Goal: Transaction & Acquisition: Purchase product/service

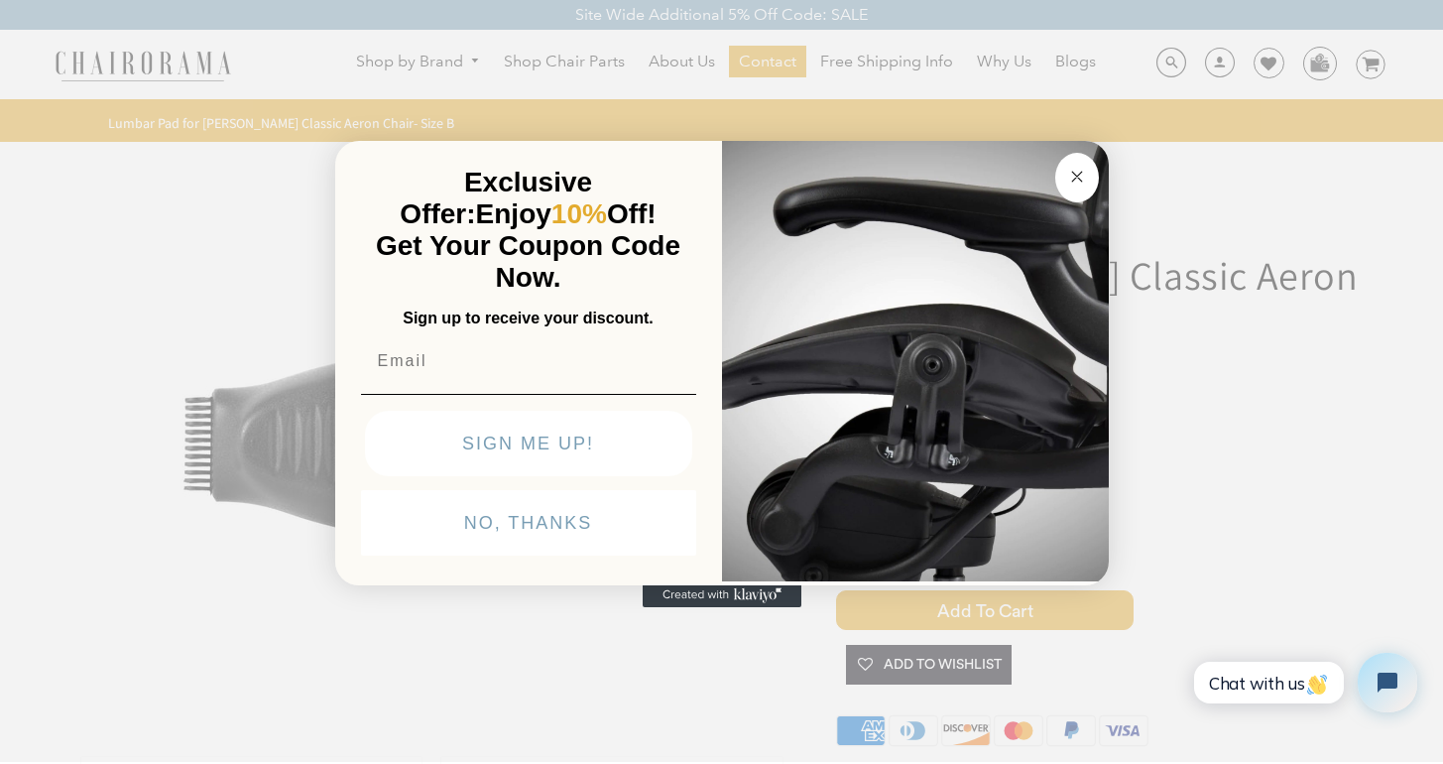
click at [1069, 180] on circle "Close dialog" at bounding box center [1076, 177] width 23 height 23
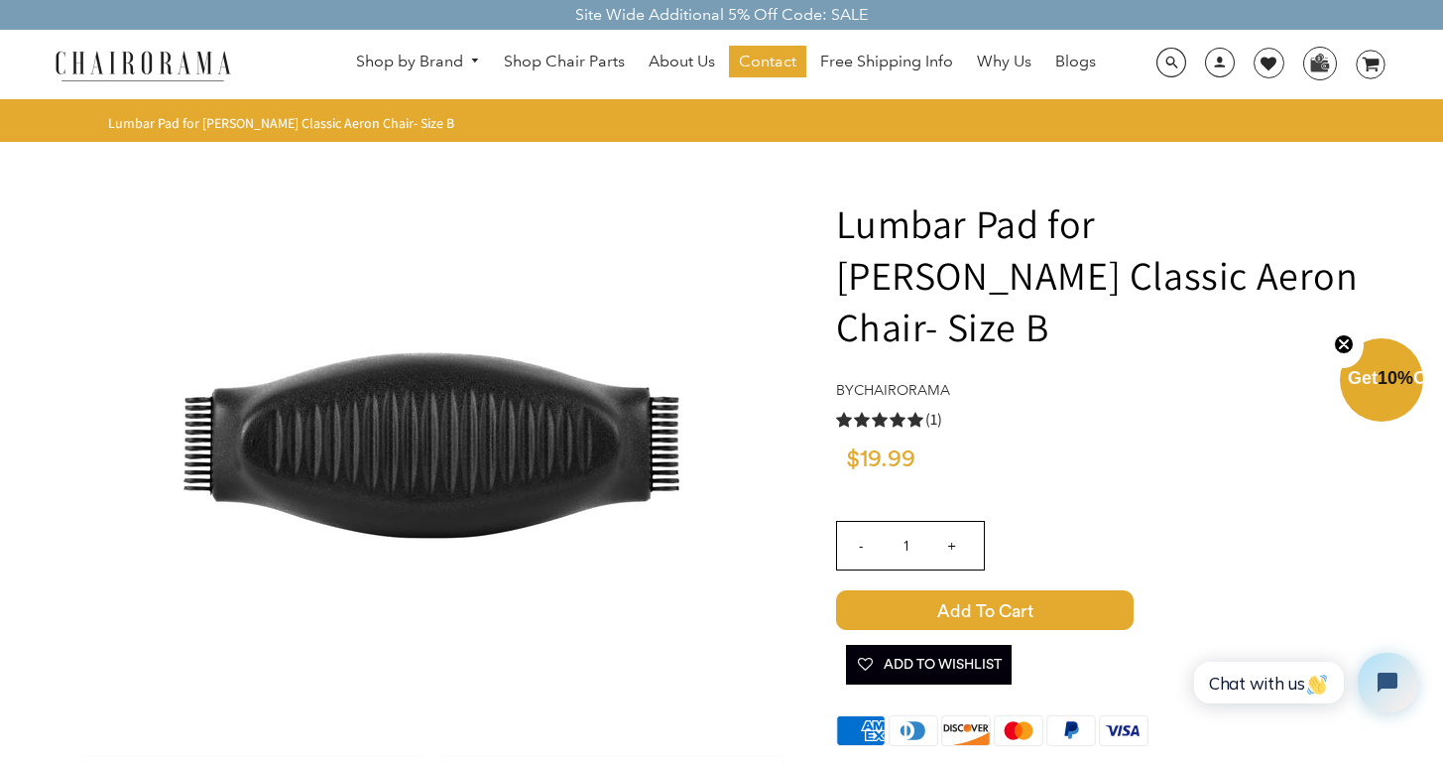
click at [988, 590] on span "Add to Cart" at bounding box center [985, 610] width 298 height 40
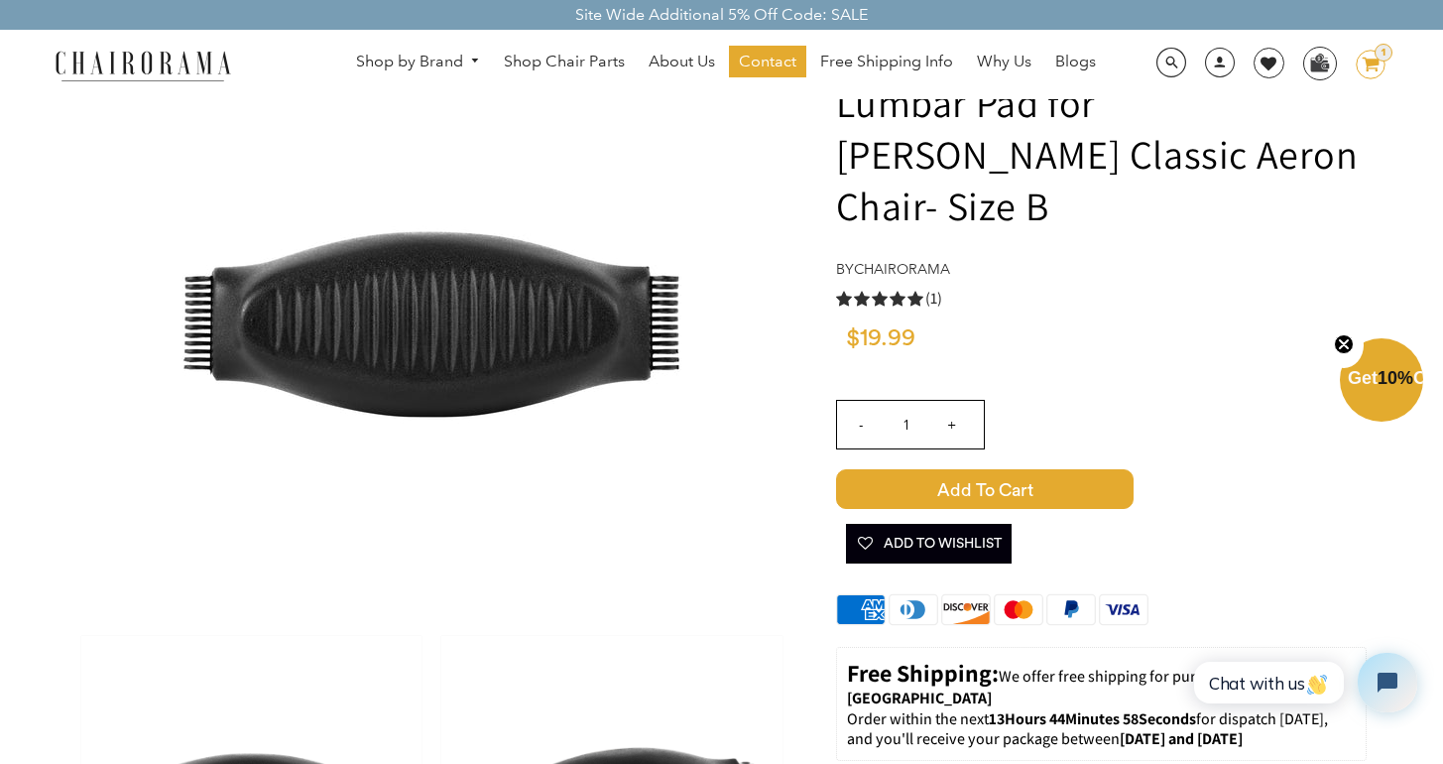
scroll to position [118, 0]
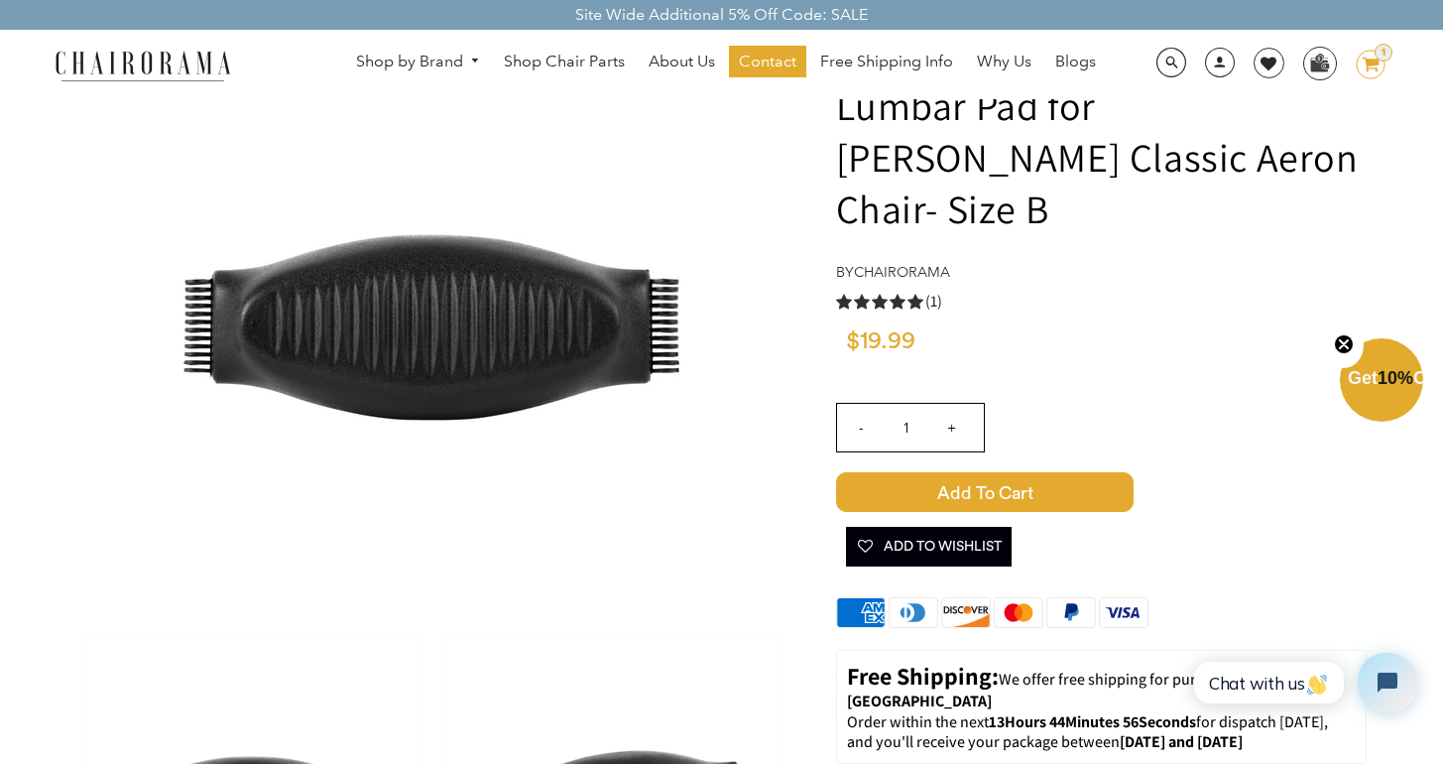
click at [1370, 65] on icon "image/svg+xml Layer 1" at bounding box center [1371, 66] width 30 height 32
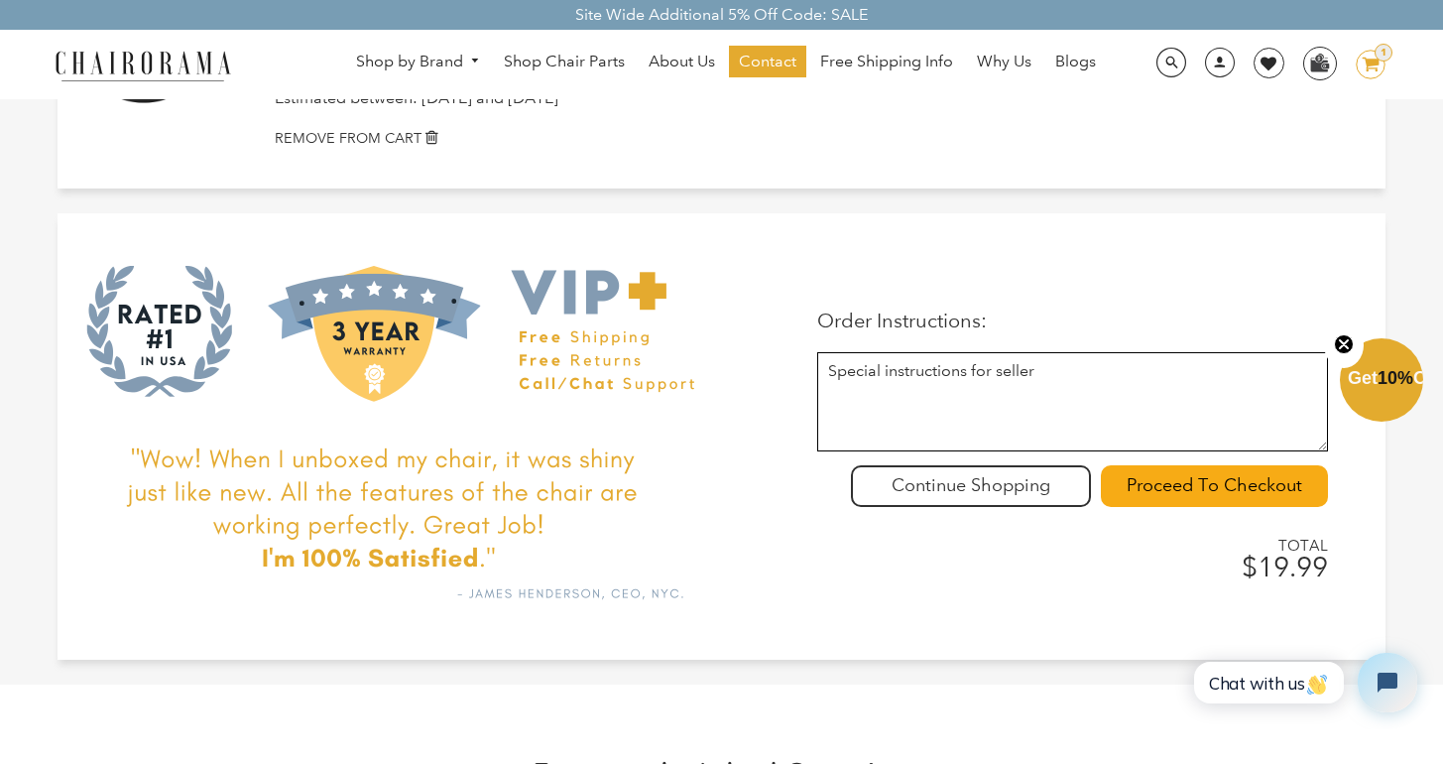
scroll to position [271, 0]
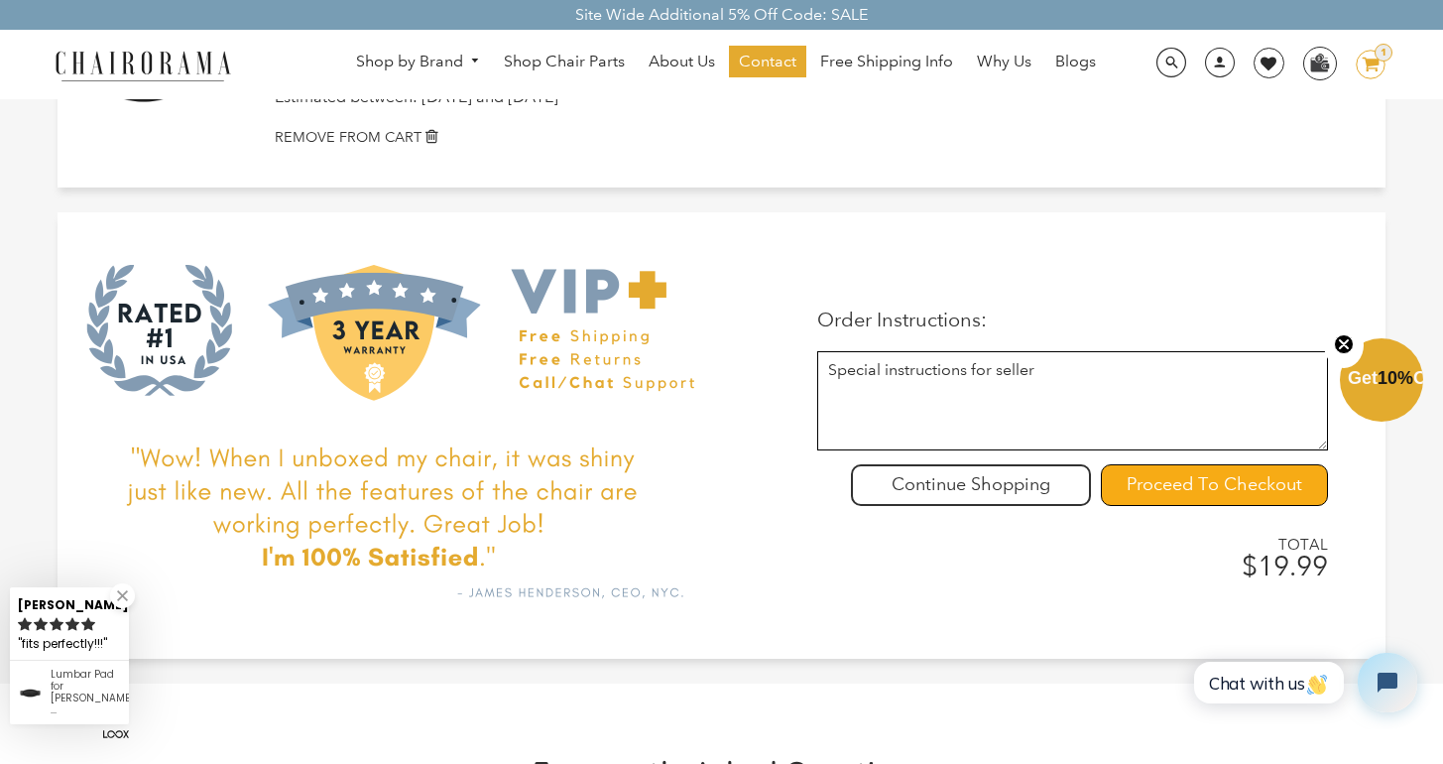
click at [1201, 496] on input "Proceed To Checkout" at bounding box center [1214, 485] width 227 height 42
